Goal: Information Seeking & Learning: Find specific page/section

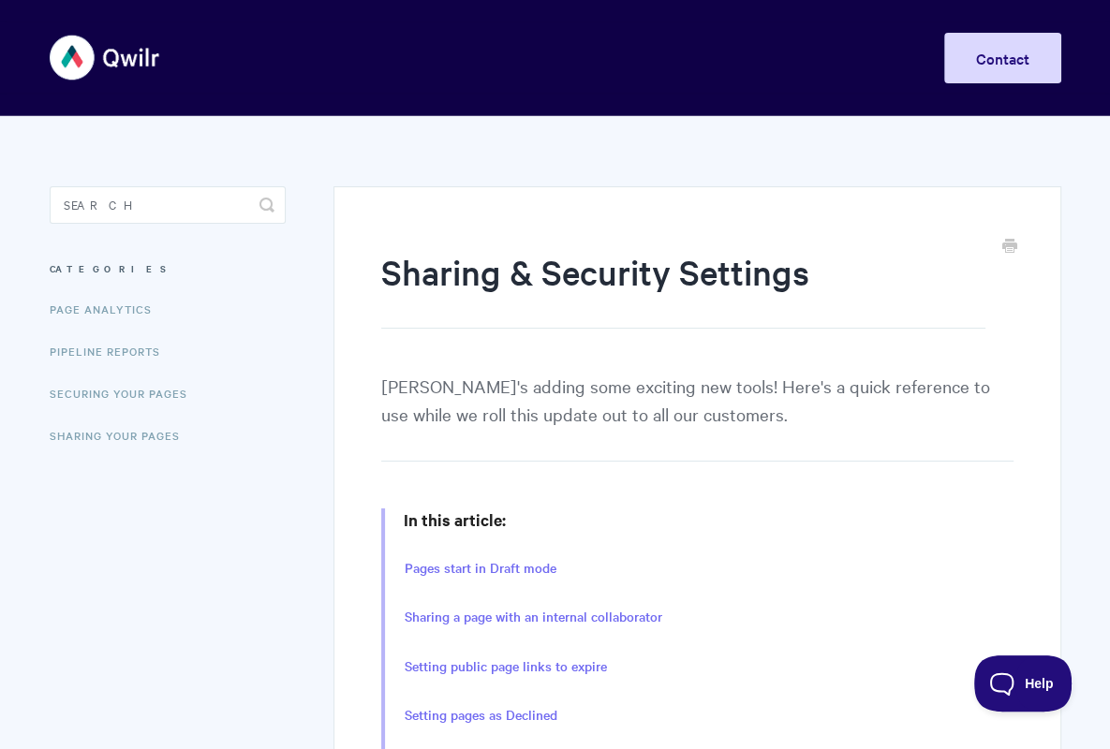
click at [70, 52] on img at bounding box center [105, 57] width 111 height 70
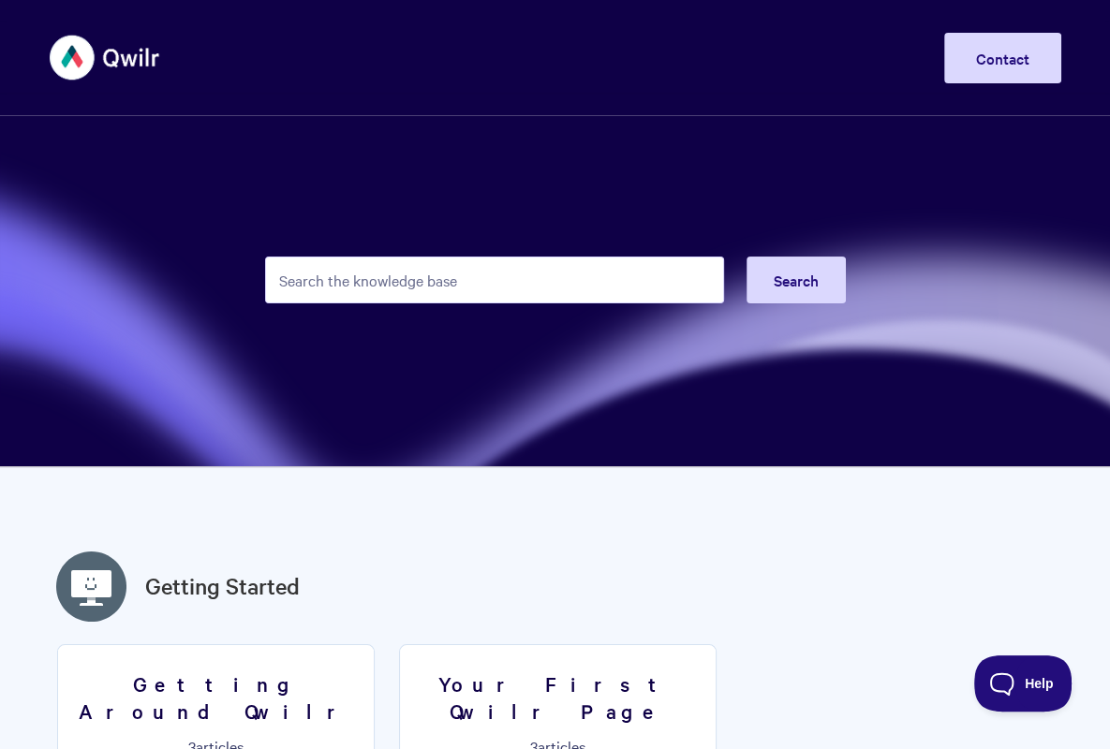
click at [562, 61] on div "Toggle Navigation Home Getting Started Creating & Editing Pages Sharing & Analy…" at bounding box center [556, 57] width 1012 height 70
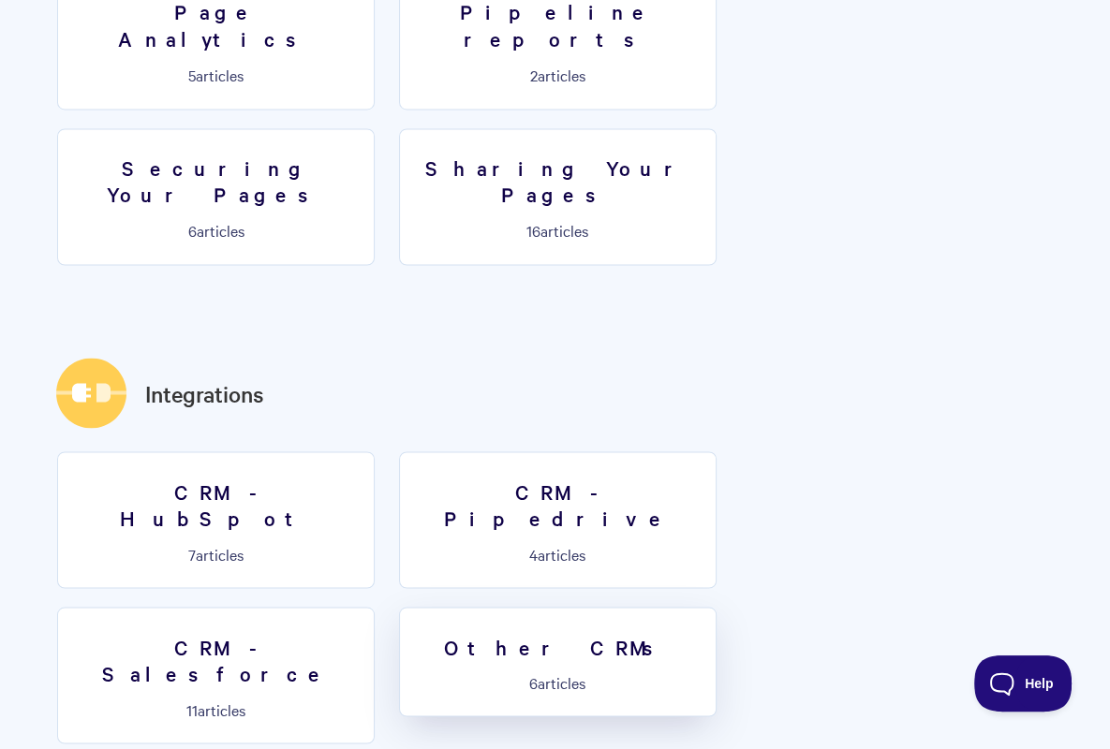
scroll to position [2289, 0]
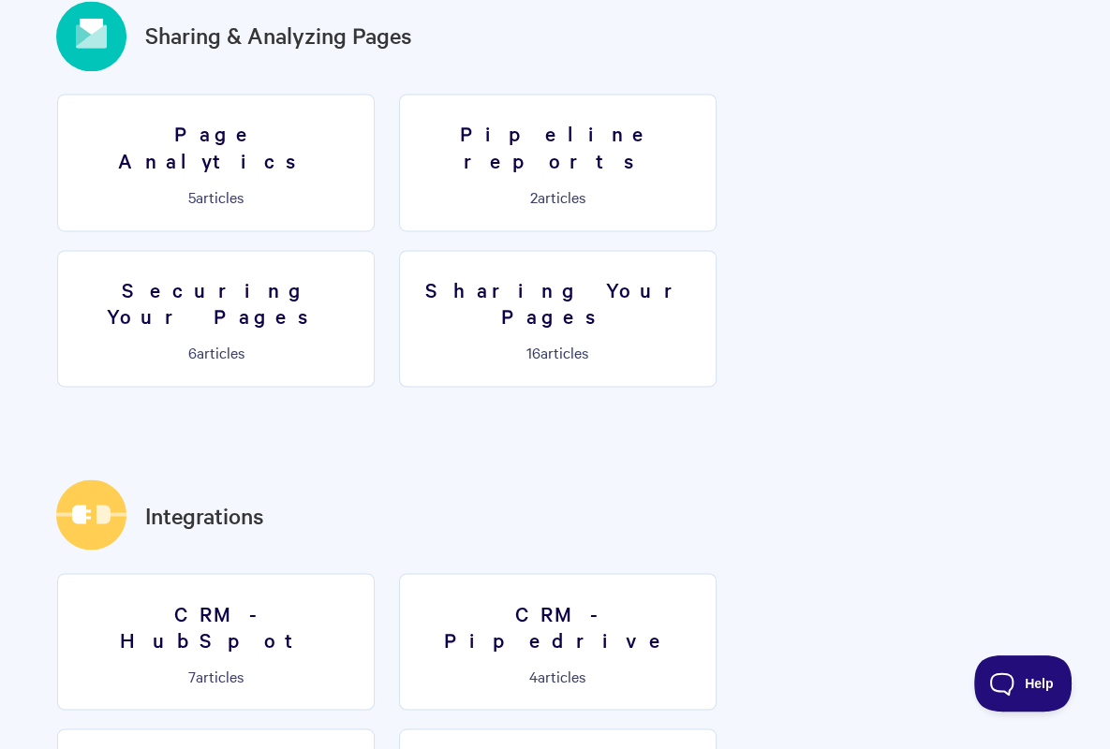
drag, startPoint x: 590, startPoint y: 435, endPoint x: 580, endPoint y: 416, distance: 21.4
click at [580, 416] on section "No results found Getting Started Getting Around [GEOGRAPHIC_DATA] 3 articles Yo…" at bounding box center [555, 412] width 1049 height 4308
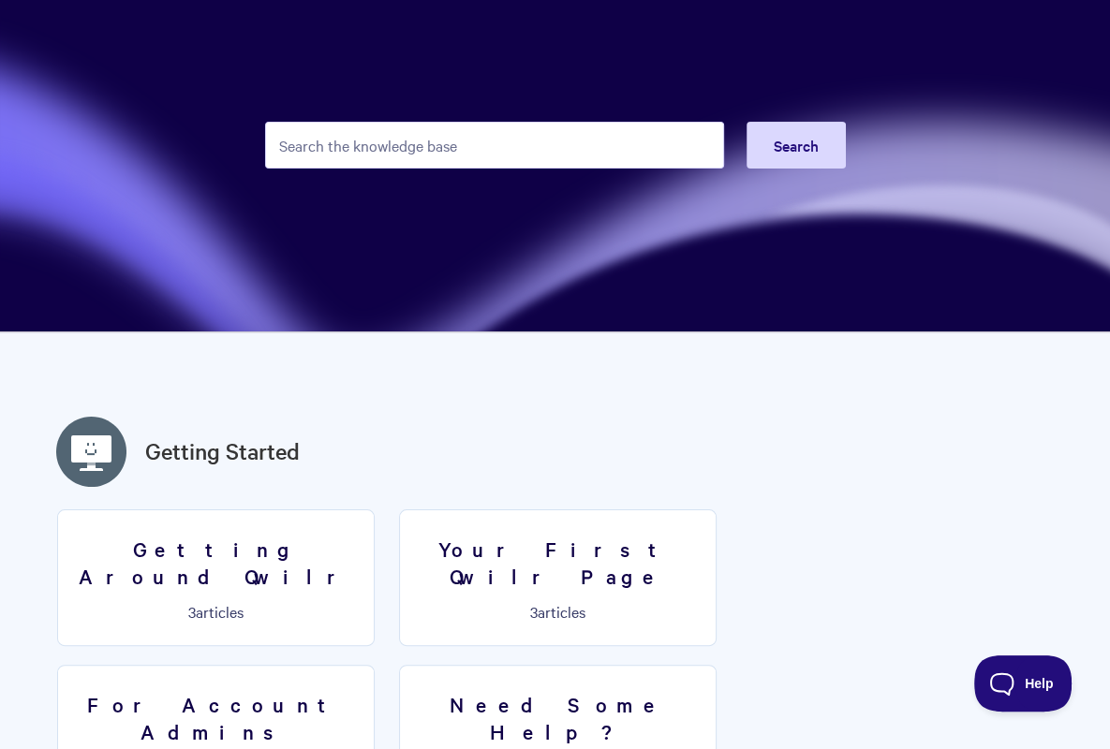
scroll to position [0, 0]
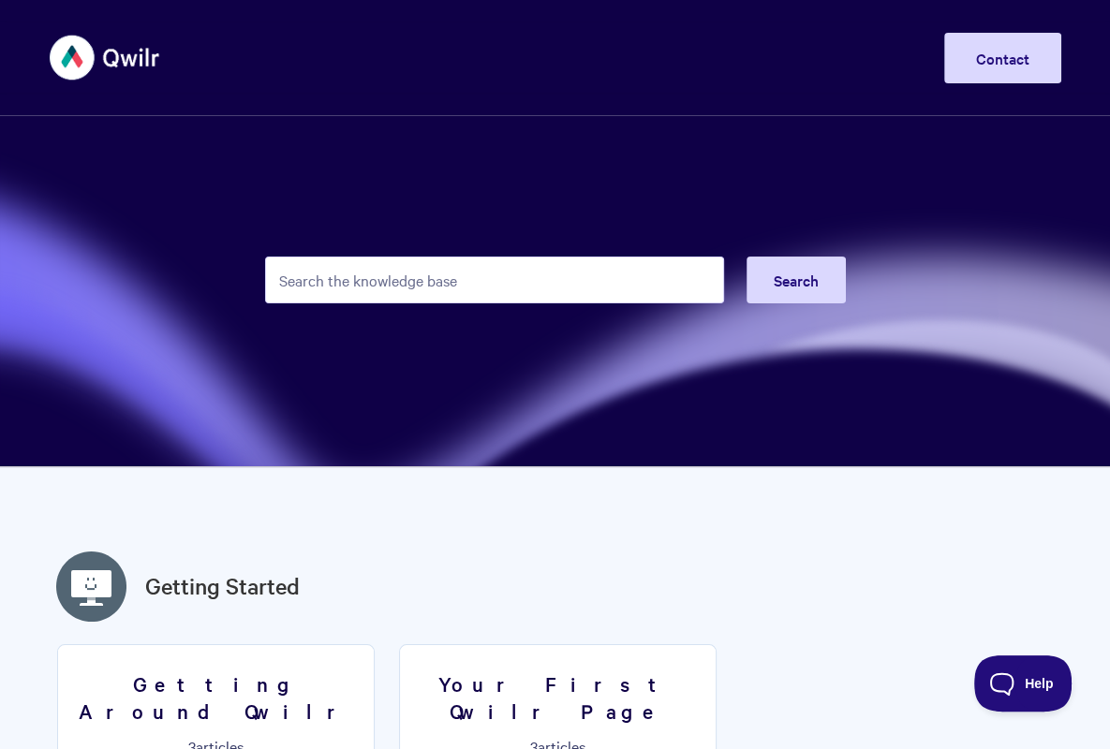
click at [198, 84] on div "Toggle Navigation Home Getting Started Creating & Editing Pages Sharing & Analy…" at bounding box center [556, 57] width 1012 height 70
